Goal: Transaction & Acquisition: Purchase product/service

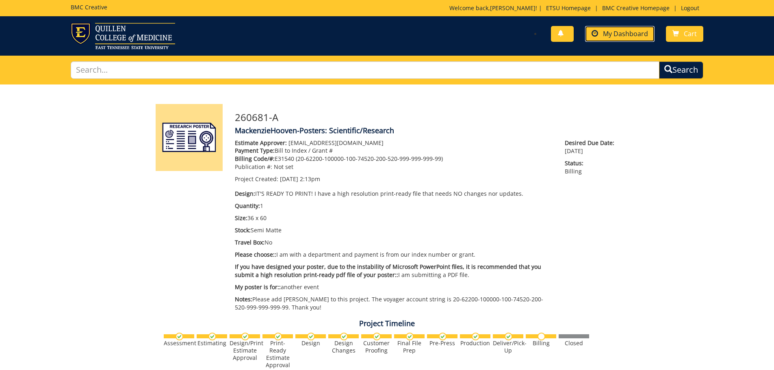
click at [591, 35] on link "My Dashboard" at bounding box center [620, 34] width 70 height 16
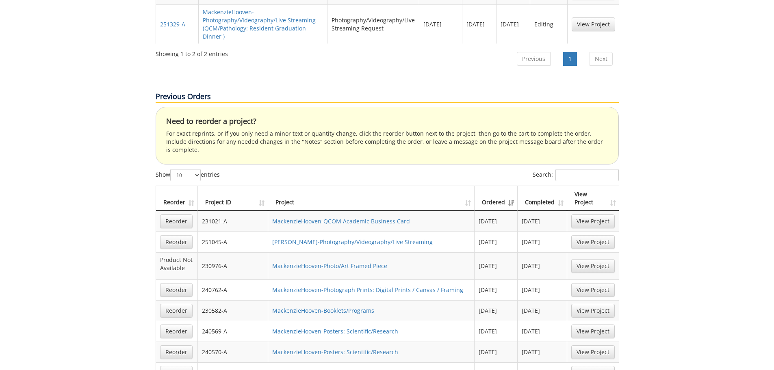
scroll to position [488, 0]
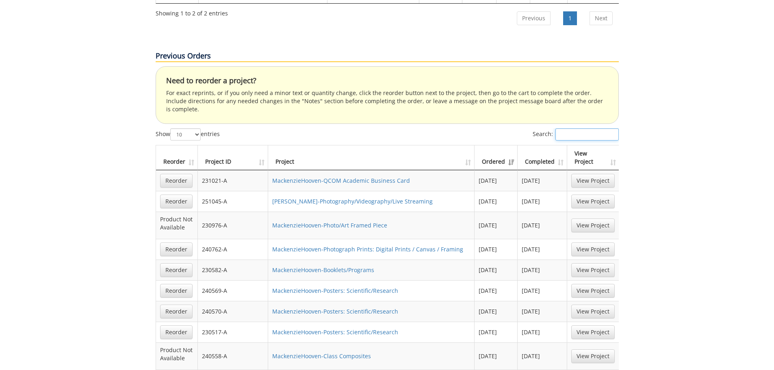
click at [556, 128] on input "Search:" at bounding box center [587, 134] width 63 height 12
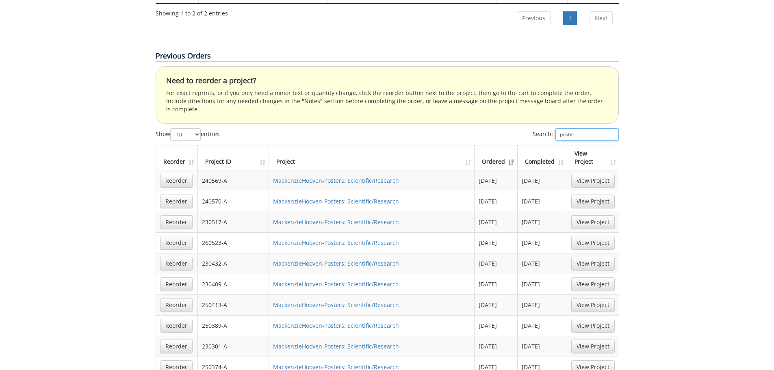
scroll to position [528, 0]
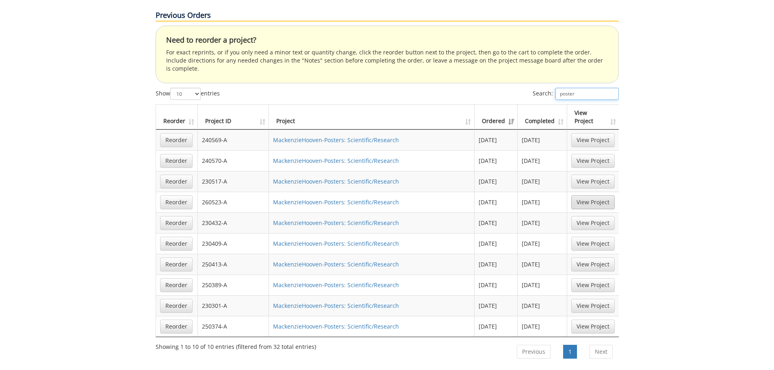
type input "poster"
click at [658, 183] on div "Your Dashboard Start New Project My Info Name: Mackenzie Hooven Phone: (423) 43…" at bounding box center [387, 188] width 774 height 1265
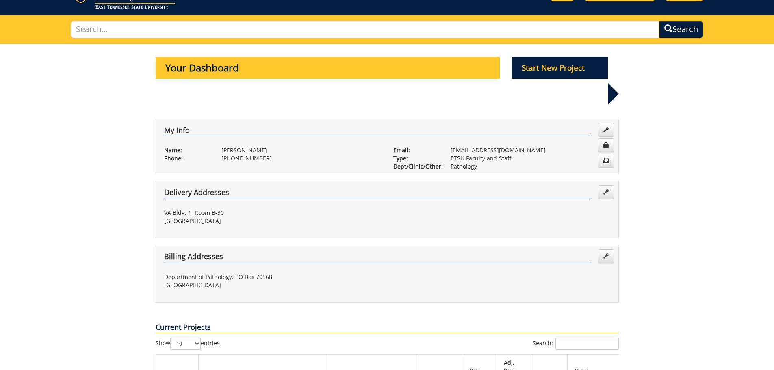
scroll to position [0, 0]
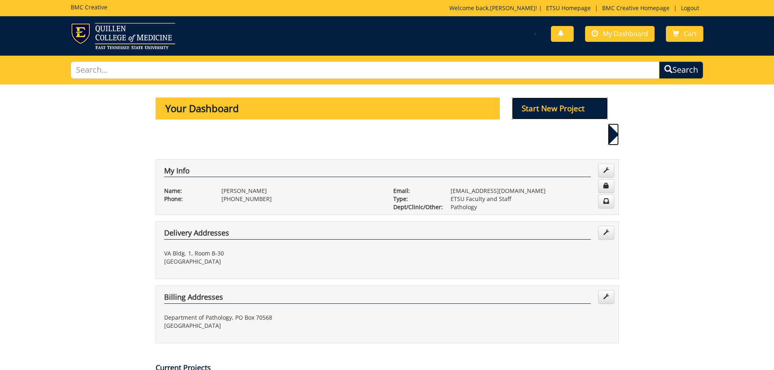
click at [535, 107] on p "Start New Project" at bounding box center [560, 109] width 96 height 22
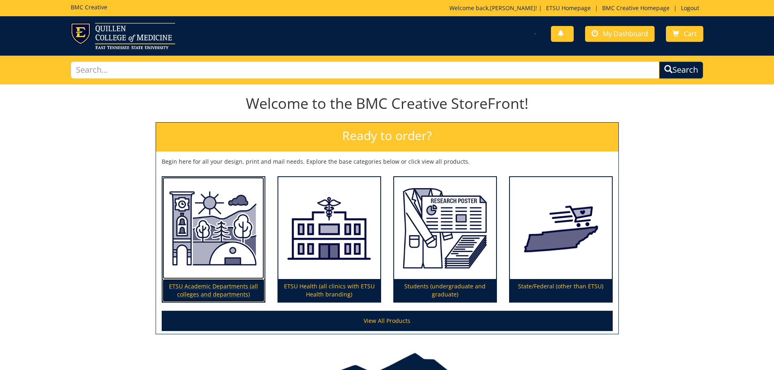
click at [225, 239] on img at bounding box center [214, 228] width 102 height 102
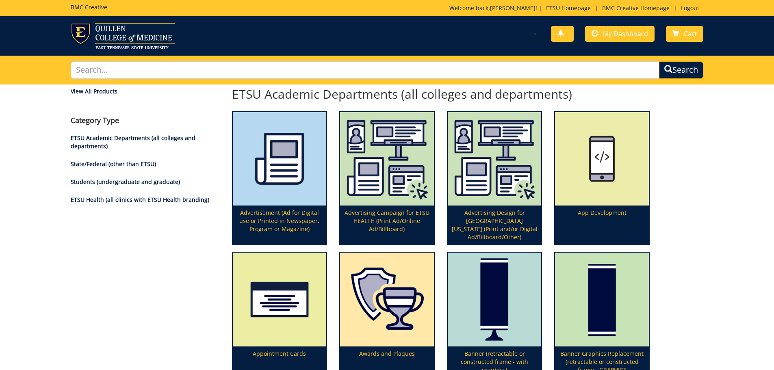
click at [294, 80] on div "Search" at bounding box center [388, 70] width 646 height 29
click at [303, 67] on input "text" at bounding box center [365, 69] width 589 height 17
type input "["
type input "poster"
click at [693, 73] on button "Search" at bounding box center [682, 70] width 46 height 18
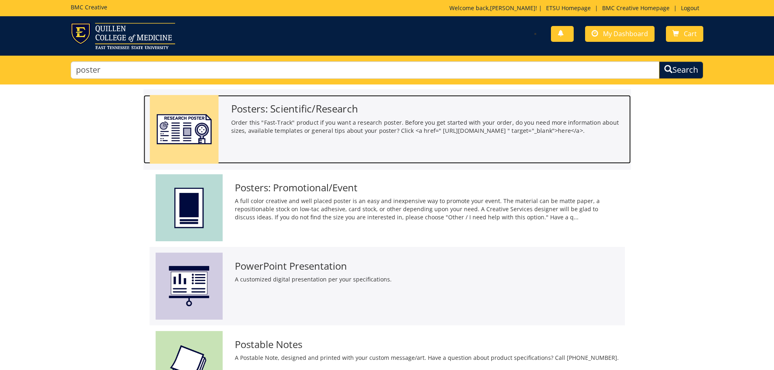
click at [291, 107] on h3 "Posters: Scientific/Research" at bounding box center [428, 108] width 394 height 11
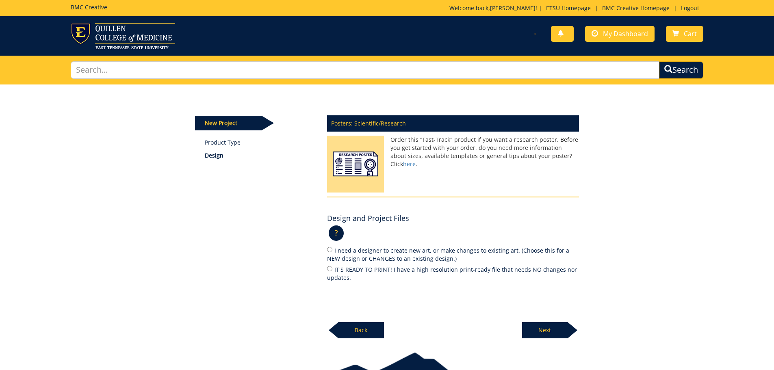
click at [341, 270] on label "IT'S READY TO PRINT! I have a high resolution print-ready file that needs NO ch…" at bounding box center [453, 273] width 252 height 17
click at [333, 270] on input "IT'S READY TO PRINT! I have a high resolution print-ready file that needs NO ch…" at bounding box center [329, 268] width 5 height 5
radio input "true"
click at [543, 331] on p "Next" at bounding box center [545, 330] width 46 height 16
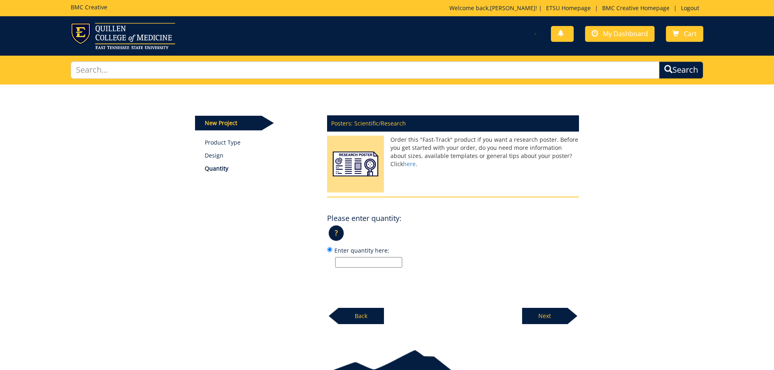
drag, startPoint x: 357, startPoint y: 259, endPoint x: 363, endPoint y: 266, distance: 9.5
click at [358, 260] on input "Enter quantity here:" at bounding box center [368, 262] width 67 height 11
type input "1"
click at [534, 315] on p "Next" at bounding box center [545, 316] width 46 height 16
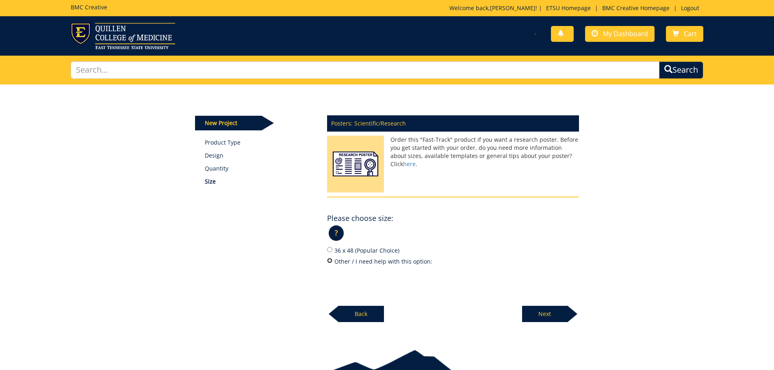
click at [331, 262] on input "Other / I need help with this option:" at bounding box center [329, 260] width 5 height 5
radio input "true"
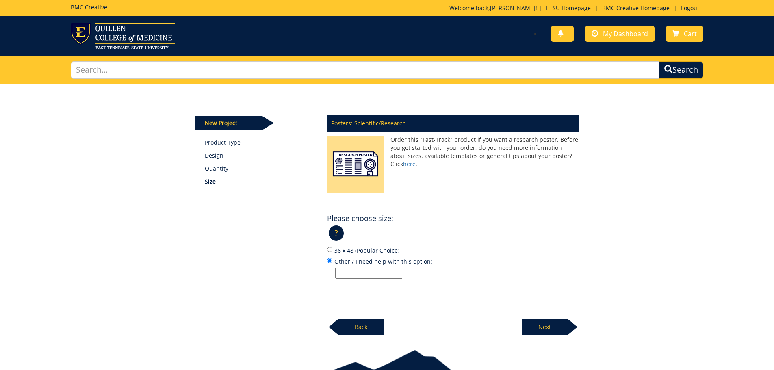
click at [374, 278] on input "Other / I need help with this option:" at bounding box center [368, 273] width 67 height 11
type input "36 x 45"
click at [564, 328] on p "Next" at bounding box center [545, 327] width 46 height 16
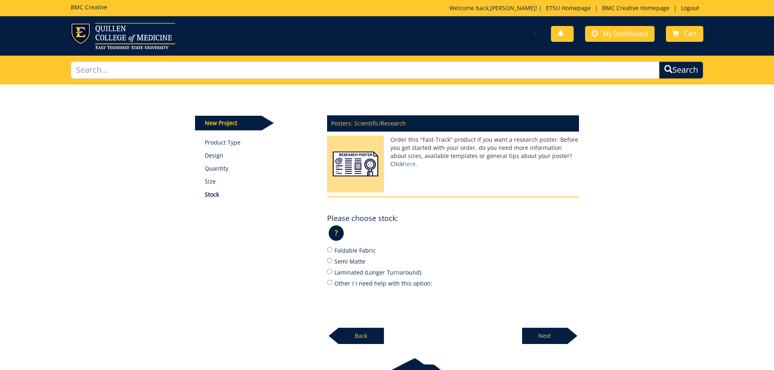
click at [349, 263] on label "Semi Matte" at bounding box center [453, 261] width 252 height 9
click at [333, 263] on input "Semi Matte" at bounding box center [329, 260] width 5 height 5
radio input "true"
click at [553, 336] on p "Next" at bounding box center [545, 336] width 46 height 16
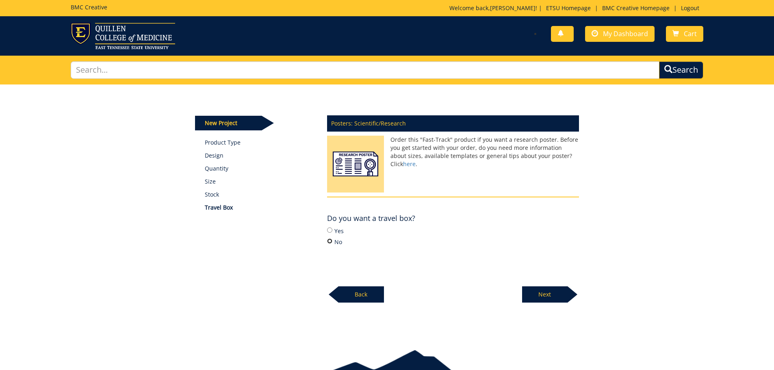
click at [327, 243] on input "No" at bounding box center [329, 241] width 5 height 5
radio input "true"
click at [546, 297] on p "Next" at bounding box center [545, 295] width 46 height 16
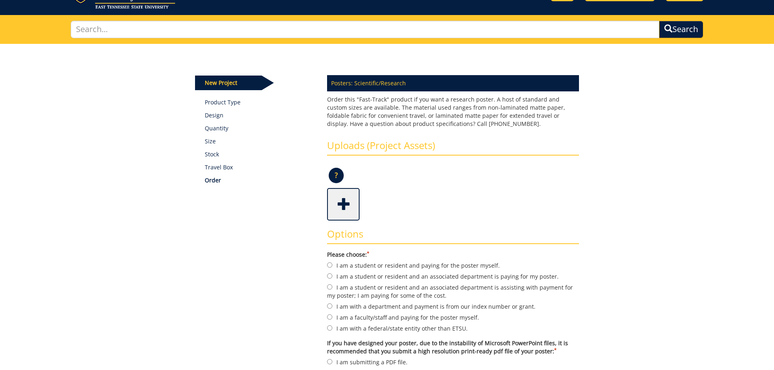
scroll to position [122, 0]
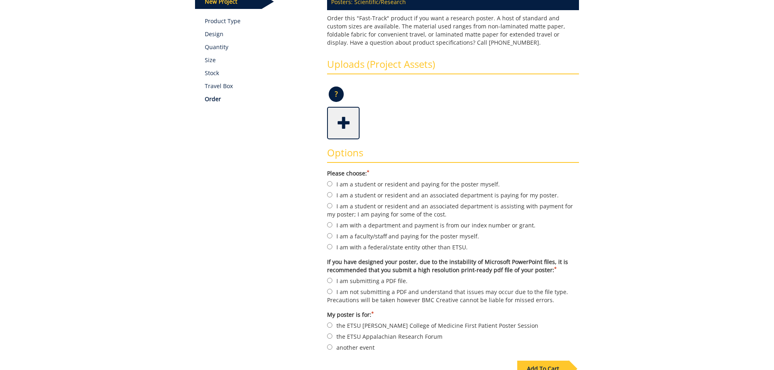
click at [343, 126] on span at bounding box center [344, 122] width 33 height 28
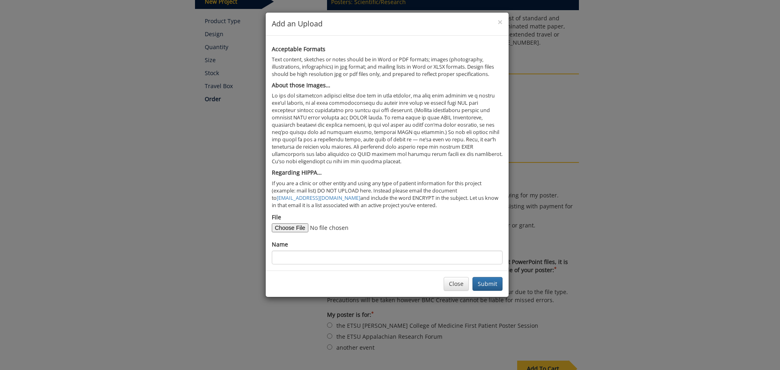
type input "C:\fakepath\Wolfe_NAME 2025 Poster.pdf"
click at [336, 252] on input "Name" at bounding box center [387, 258] width 231 height 14
drag, startPoint x: 348, startPoint y: 256, endPoint x: 314, endPoint y: 264, distance: 35.4
click at [314, 264] on input "Wolfe_NAME Poster 2025" at bounding box center [387, 258] width 231 height 14
type input "Wolfe_NAME 2025 Poster"
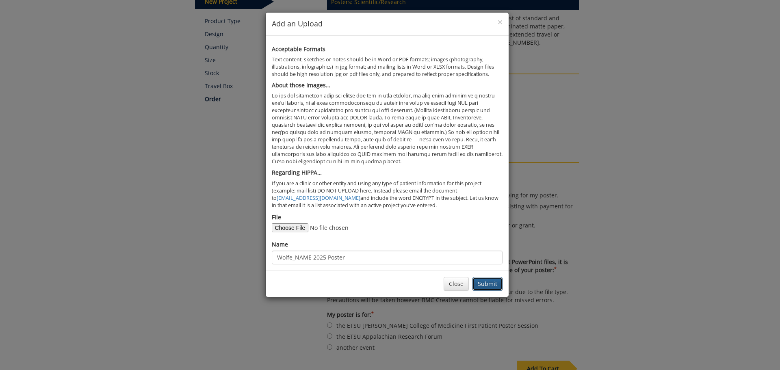
click at [489, 280] on button "Submit" at bounding box center [488, 284] width 30 height 14
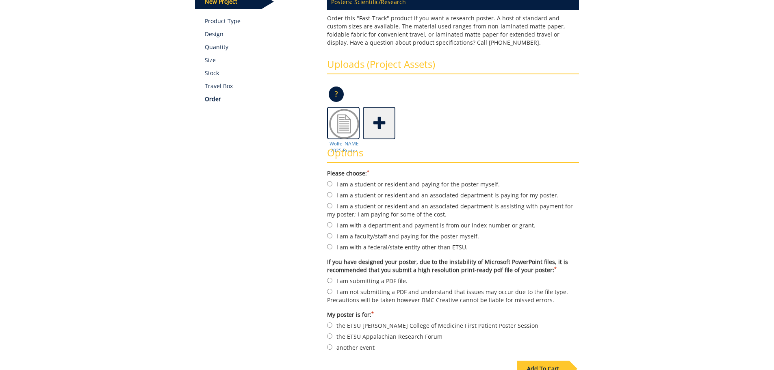
scroll to position [163, 0]
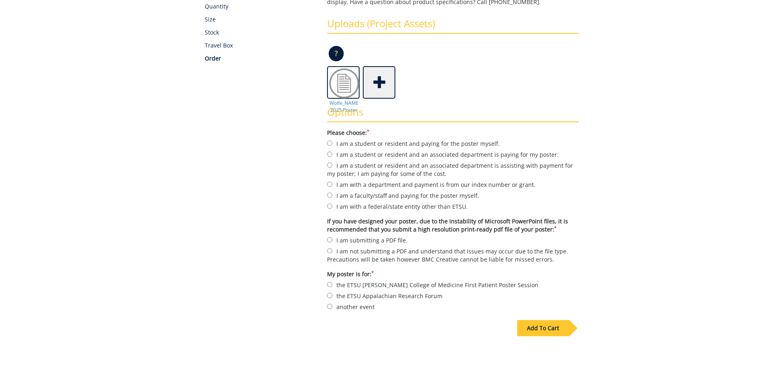
click at [378, 184] on label "I am with a department and payment is from our index number or grant." at bounding box center [453, 184] width 252 height 9
click at [333, 184] on input "I am with a department and payment is from our index number or grant." at bounding box center [329, 184] width 5 height 5
radio input "true"
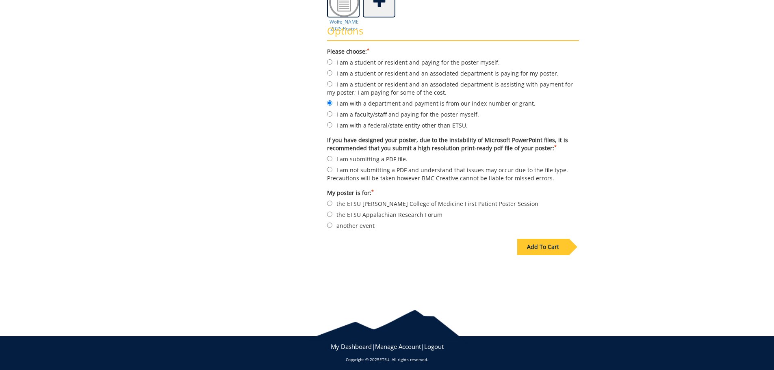
click at [379, 161] on label "I am submitting a PDF file." at bounding box center [453, 158] width 252 height 9
click at [333, 161] on input "I am submitting a PDF file." at bounding box center [329, 158] width 5 height 5
radio input "true"
click at [364, 228] on label "another event" at bounding box center [453, 225] width 252 height 9
click at [333, 228] on input "another event" at bounding box center [329, 225] width 5 height 5
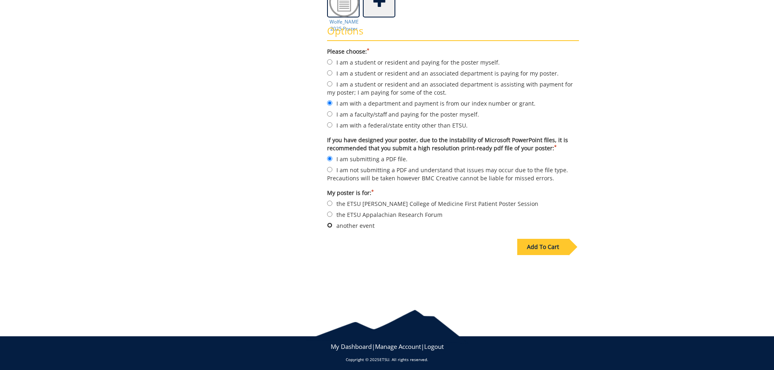
radio input "true"
click at [550, 251] on div "Add To Cart" at bounding box center [543, 247] width 52 height 16
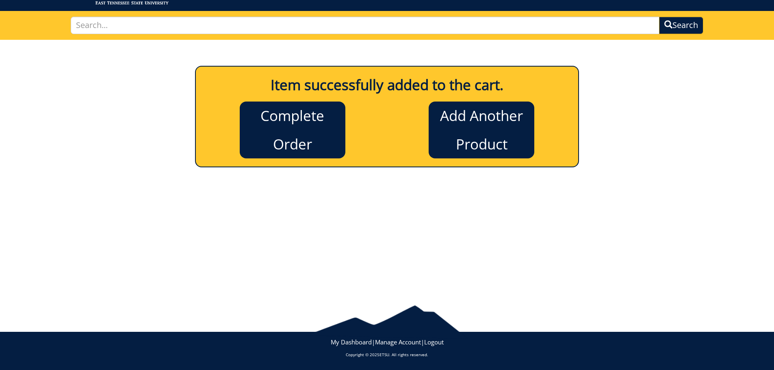
scroll to position [45, 0]
click at [293, 107] on link "Complete Order" at bounding box center [293, 130] width 106 height 57
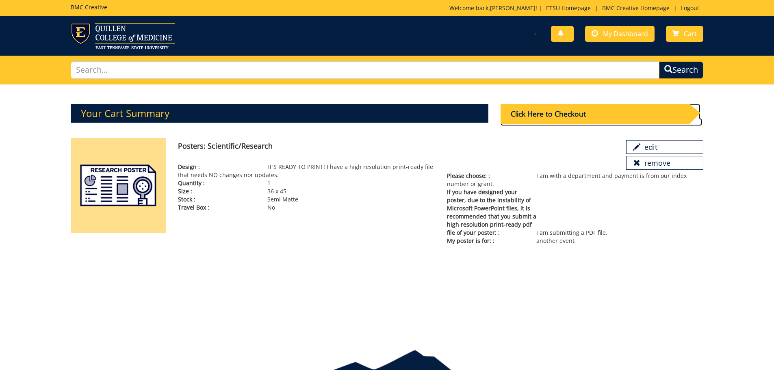
click at [519, 116] on div "Click Here to Checkout" at bounding box center [595, 114] width 189 height 20
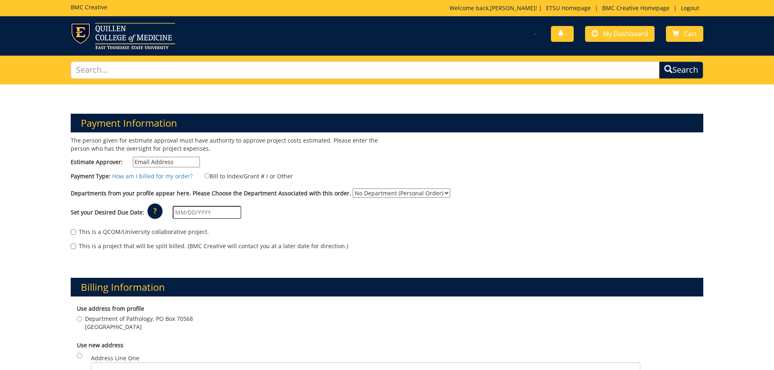
click at [196, 162] on input "Estimate Approver:" at bounding box center [166, 162] width 67 height 11
type input "[EMAIL_ADDRESS][DOMAIN_NAME]"
click at [213, 175] on label "Bill to Index/Grant # / or Other" at bounding box center [243, 176] width 99 height 9
click at [210, 175] on input "Bill to Index/Grant # / or Other" at bounding box center [206, 175] width 5 height 5
radio input "true"
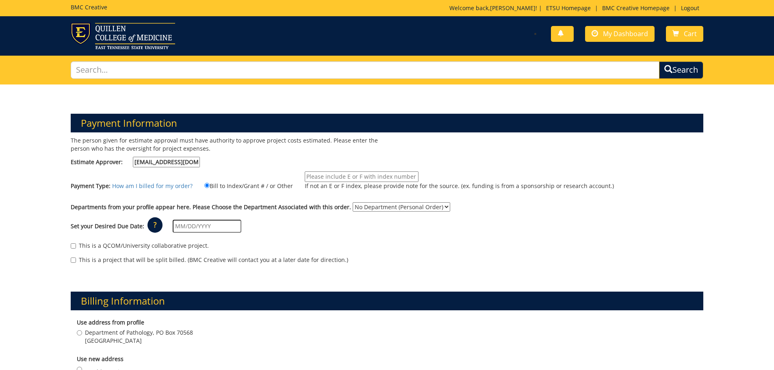
click at [336, 175] on input "If not an E or F index, please provide note for the source. (ex. funding is fro…" at bounding box center [362, 177] width 114 height 11
type input "E31540 (20-62200-100000-100-74520-200-520-999-999-999-99)"
click at [380, 206] on select "No Department (Personal Order) Pathology" at bounding box center [402, 206] width 98 height 9
select select "137"
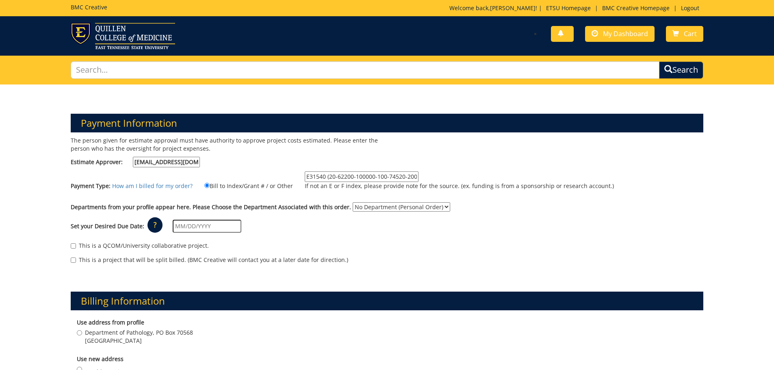
click at [353, 202] on select "No Department (Personal Order) Pathology" at bounding box center [402, 206] width 98 height 9
click at [201, 215] on div "Departments from your profile appear here. Please Choose the Department Associa…" at bounding box center [388, 208] width 646 height 13
click at [201, 220] on input "text" at bounding box center [207, 226] width 69 height 13
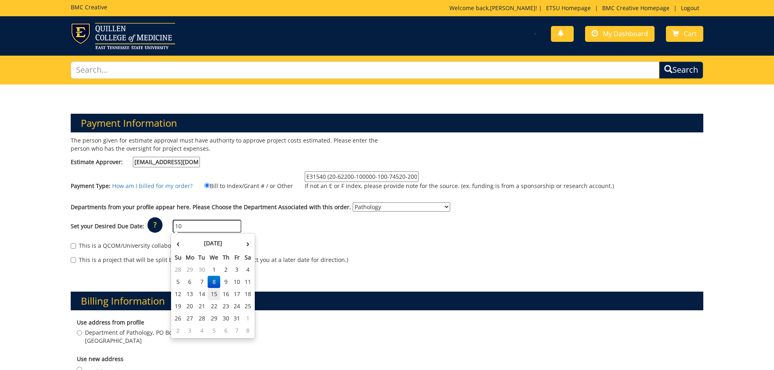
click at [215, 294] on td "15" at bounding box center [214, 294] width 13 height 12
type input "[DATE]"
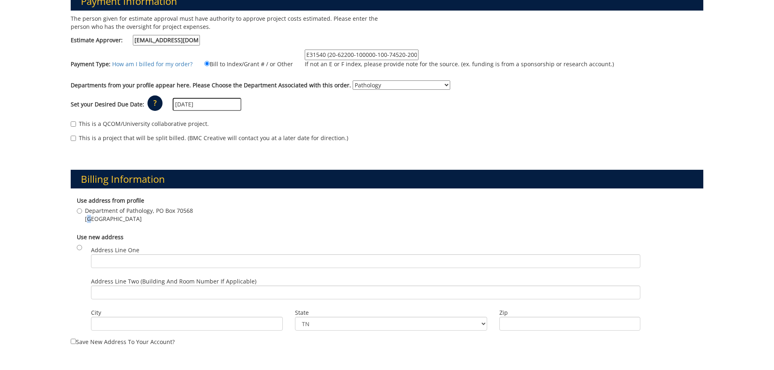
click at [88, 218] on span "Johnson City , TN 37614" at bounding box center [139, 219] width 108 height 8
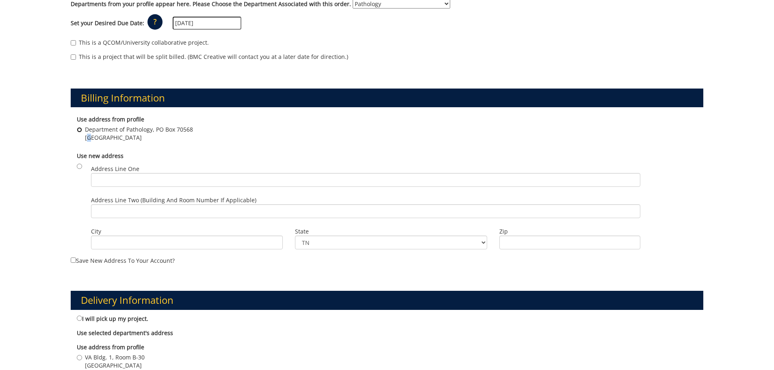
click at [81, 128] on input "Department of Pathology, PO Box 70568 Johnson City , TN 37614" at bounding box center [79, 129] width 5 height 5
radio input "true"
click at [42, 199] on div "Payment Information The person given for estimate approval must have authority …" at bounding box center [387, 275] width 774 height 789
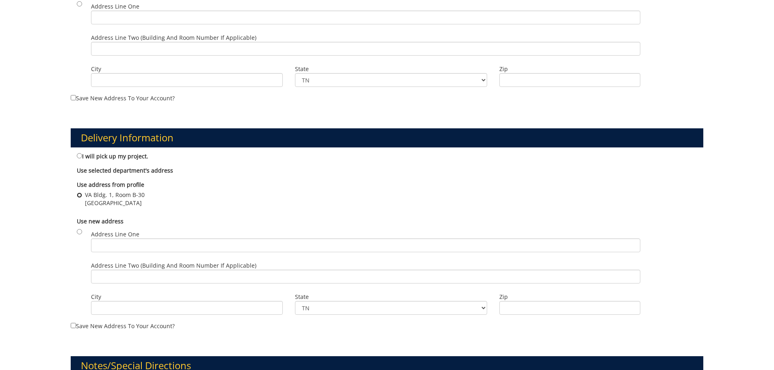
click at [79, 197] on input "VA Bldg. 1, Room B-30 Johnson City , TN 37614" at bounding box center [79, 195] width 5 height 5
radio input "true"
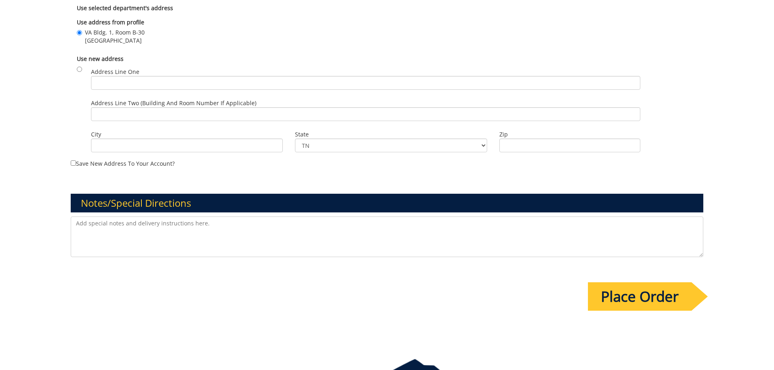
click at [95, 243] on textarea at bounding box center [387, 237] width 633 height 41
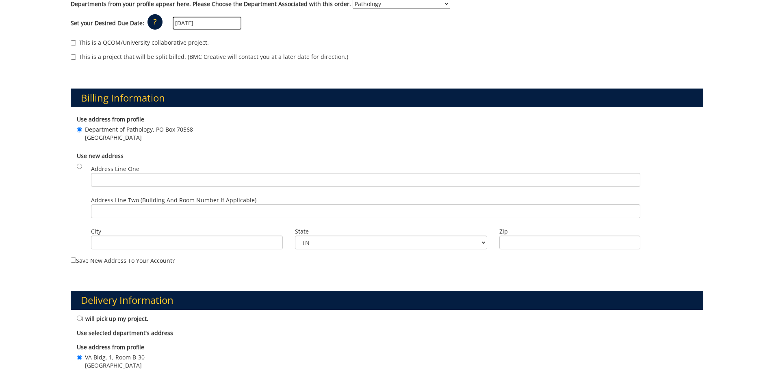
scroll to position [41, 0]
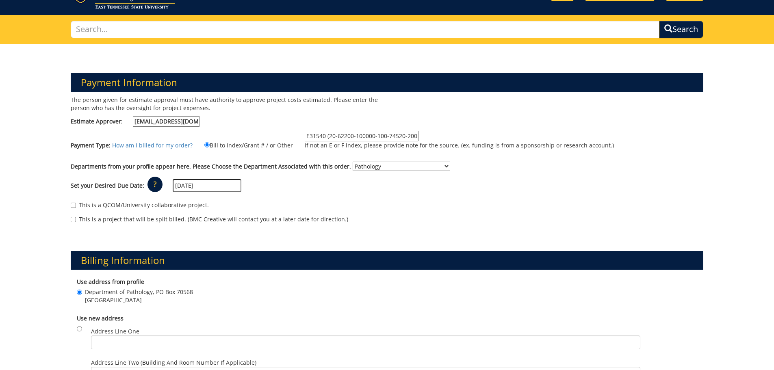
click at [327, 134] on input "E31540 (20-62200-100000-100-74520-200-520-999-999-999-99)" at bounding box center [362, 136] width 114 height 11
drag, startPoint x: 326, startPoint y: 137, endPoint x: 411, endPoint y: 139, distance: 85.0
click at [411, 139] on input "E31540 (20-62200-100000-100-74520-200-520-999-999-999-99)" at bounding box center [362, 136] width 114 height 11
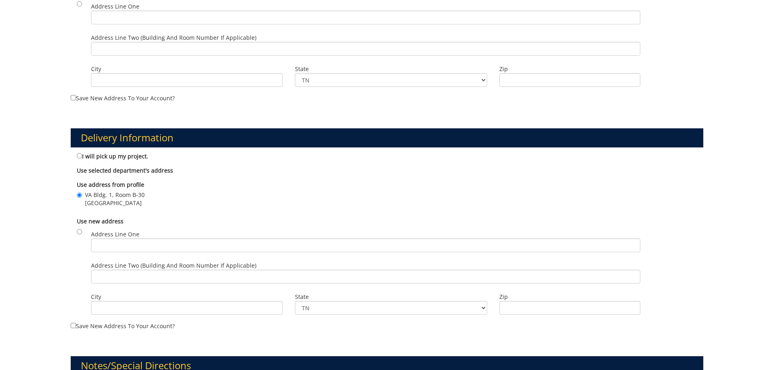
scroll to position [488, 0]
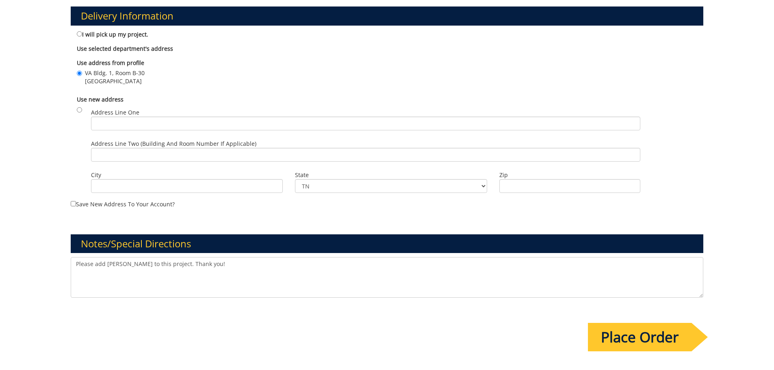
click at [191, 265] on textarea "Please add Terri McFeature to this project. Thank you!" at bounding box center [387, 277] width 633 height 41
paste textarea "20-62200-100000-100-74520-200-520-999-999-999-99"
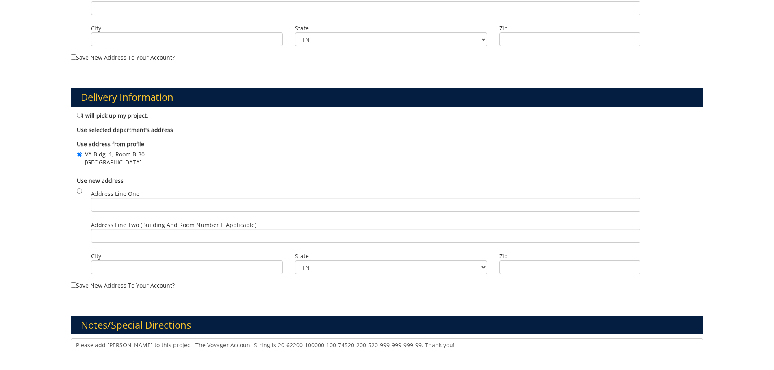
scroll to position [582, 0]
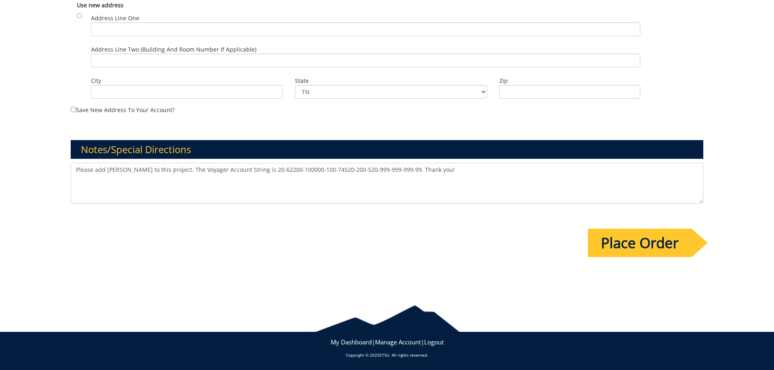
type textarea "Please add Terri McFeature to this project. The Voyager Account String is 20-62…"
click at [604, 234] on input "Place Order" at bounding box center [640, 243] width 104 height 28
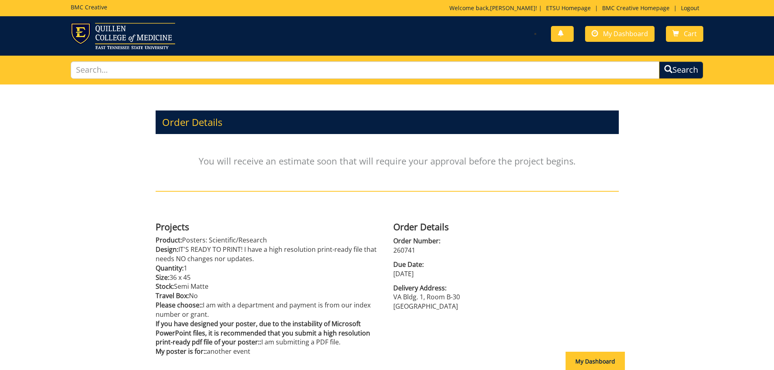
click at [673, 204] on div "Order Details You will receive an estimate soon that will require your approval…" at bounding box center [387, 238] width 774 height 306
click at [606, 30] on span "My Dashboard" at bounding box center [625, 33] width 45 height 9
